Goal: Transaction & Acquisition: Purchase product/service

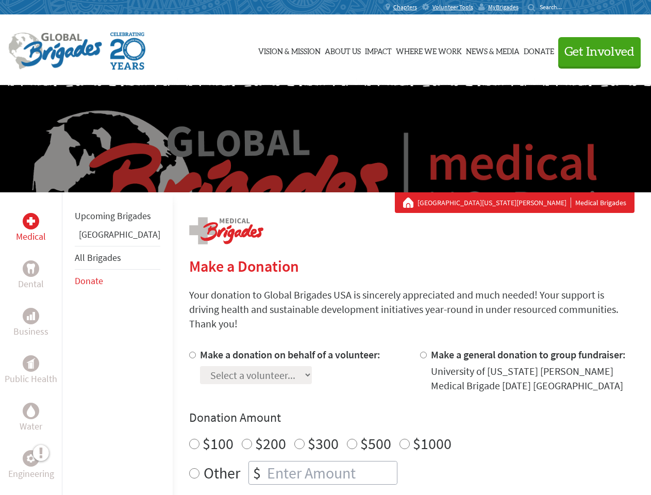
click at [569, 7] on div "Search for:" at bounding box center [548, 7] width 41 height 8
click at [595, 52] on span "Get Involved" at bounding box center [599, 52] width 70 height 12
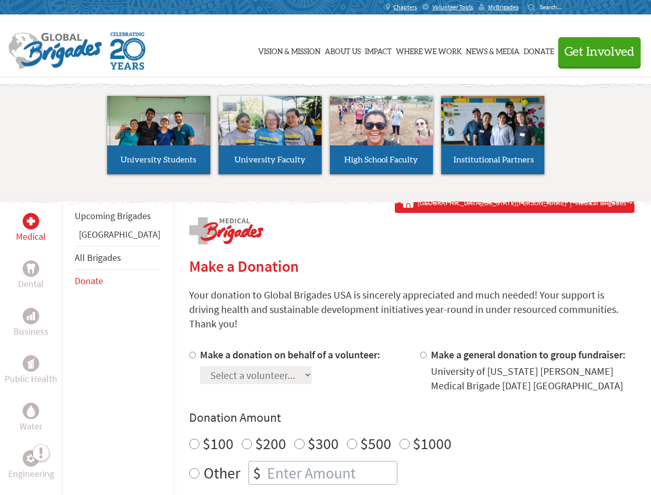
click at [326, 139] on li "High School Faculty" at bounding box center [381, 135] width 111 height 95
click at [68, 343] on div "Upcoming Brigades Panama All Brigades Donate" at bounding box center [117, 439] width 111 height 495
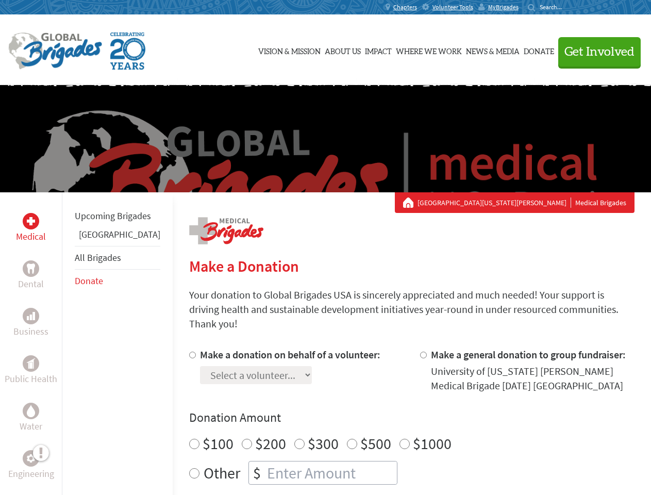
click at [394, 414] on div "Donation Amount $100 $200 $300 $500 $1000 Other $" at bounding box center [411, 446] width 445 height 75
click at [189, 351] on input "Make a donation on behalf of a volunteer:" at bounding box center [192, 354] width 7 height 7
radio input "true"
click at [420, 351] on input "Make a general donation to group fundraiser:" at bounding box center [423, 354] width 7 height 7
radio input "true"
